Goal: Transaction & Acquisition: Obtain resource

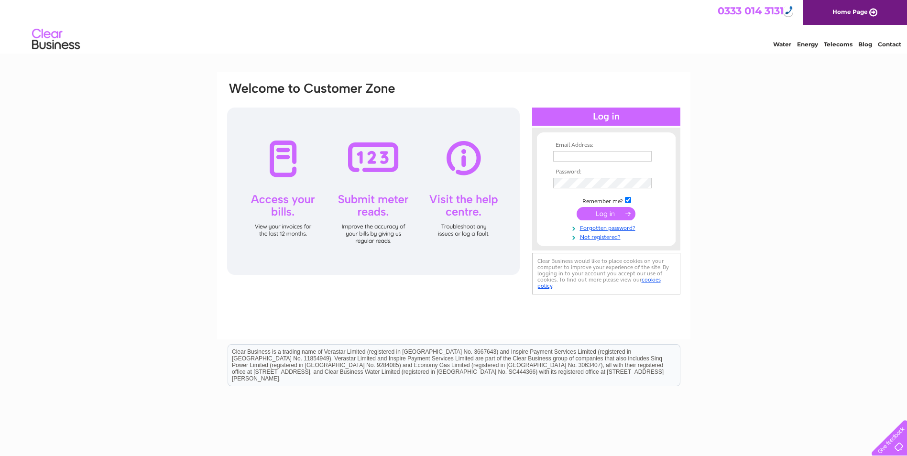
type input "funerals@johnsmithandson.co.uk"
click at [620, 213] on input "submit" at bounding box center [606, 213] width 59 height 13
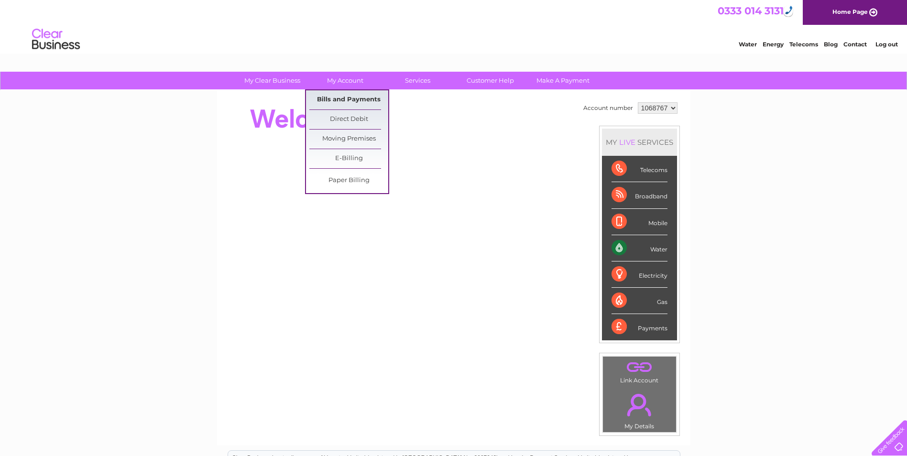
click at [333, 99] on link "Bills and Payments" at bounding box center [348, 99] width 79 height 19
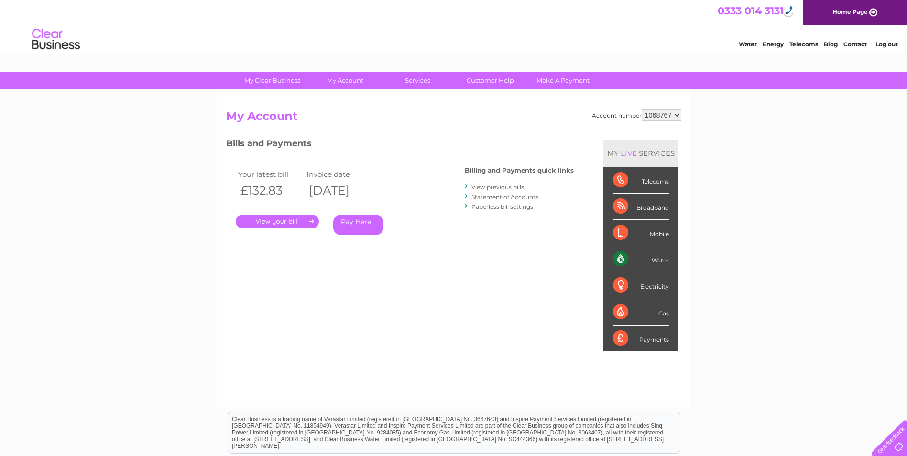
click at [486, 190] on link "View previous bills" at bounding box center [498, 187] width 53 height 7
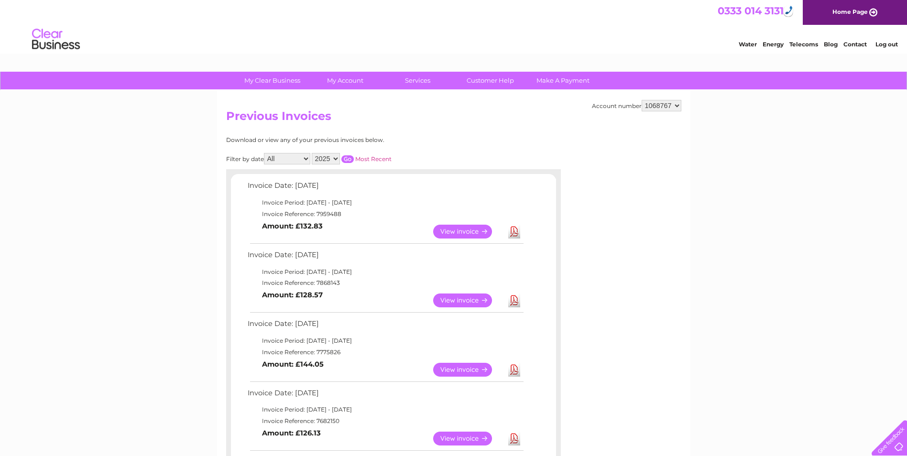
click at [460, 303] on link "View" at bounding box center [468, 301] width 70 height 14
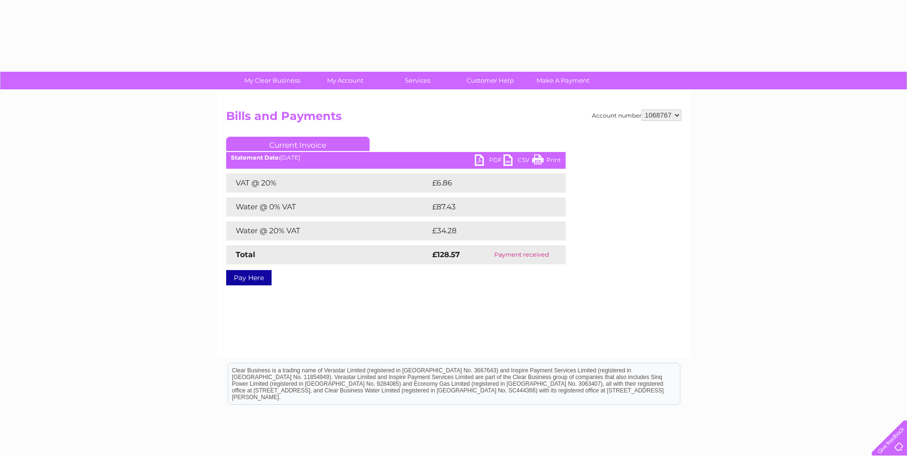
click at [478, 158] on link "PDF" at bounding box center [489, 162] width 29 height 14
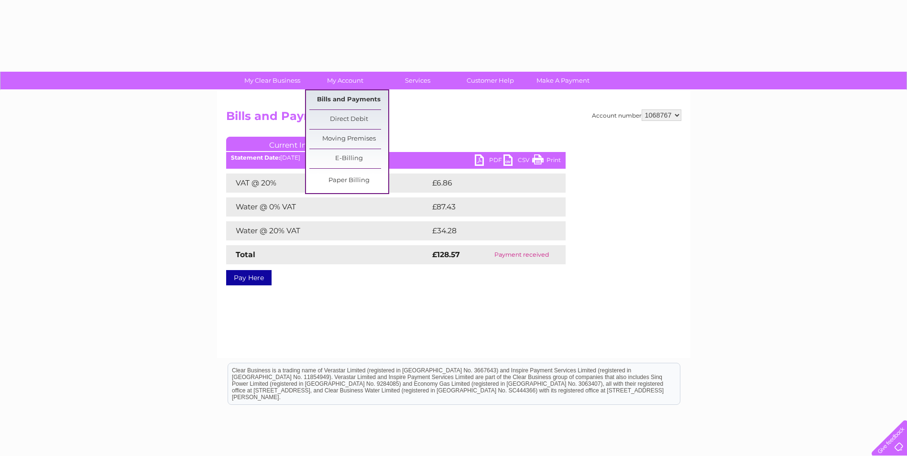
click at [341, 101] on link "Bills and Payments" at bounding box center [348, 99] width 79 height 19
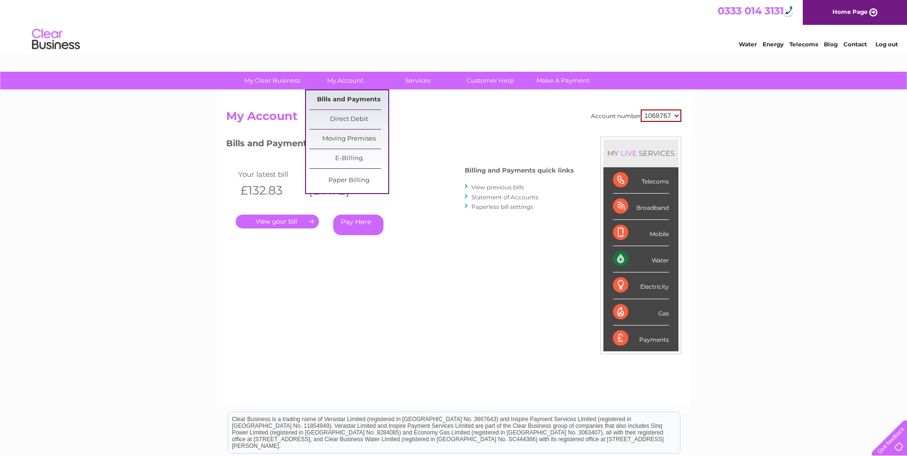
click at [330, 106] on link "Bills and Payments" at bounding box center [348, 99] width 79 height 19
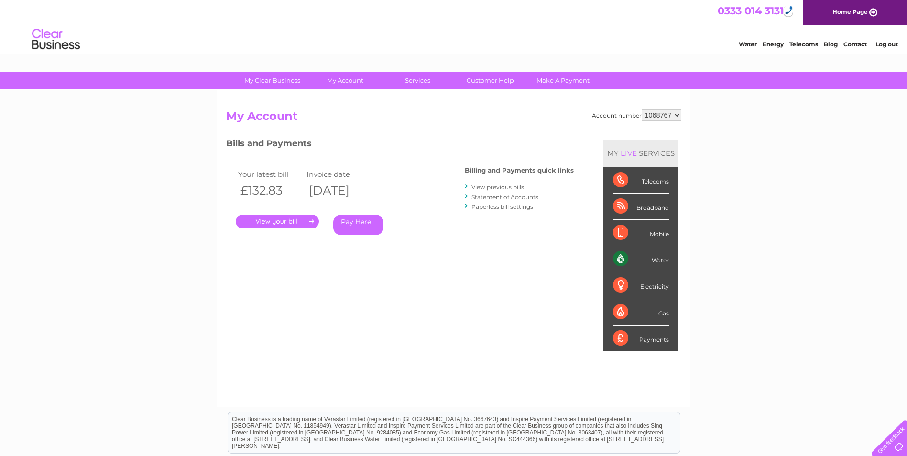
click at [281, 225] on link "." at bounding box center [277, 222] width 83 height 14
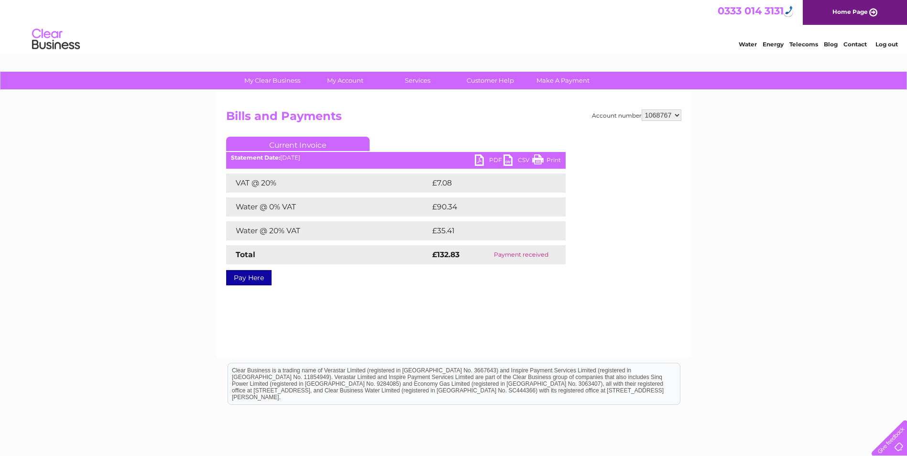
click at [488, 163] on link "PDF" at bounding box center [489, 162] width 29 height 14
